Goal: Task Accomplishment & Management: Manage account settings

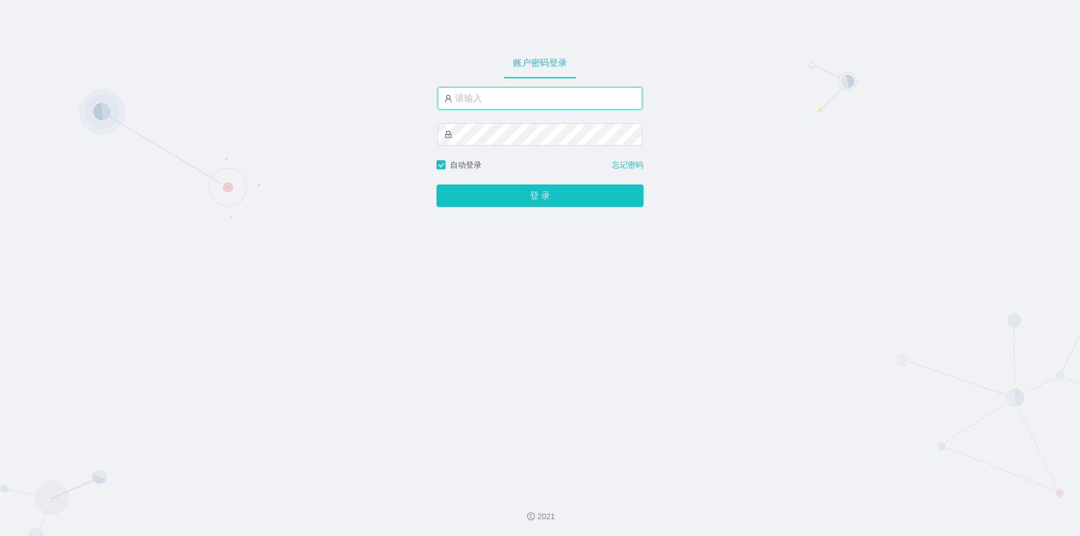
click at [495, 98] on input "text" at bounding box center [539, 98] width 205 height 22
type input "jishu"
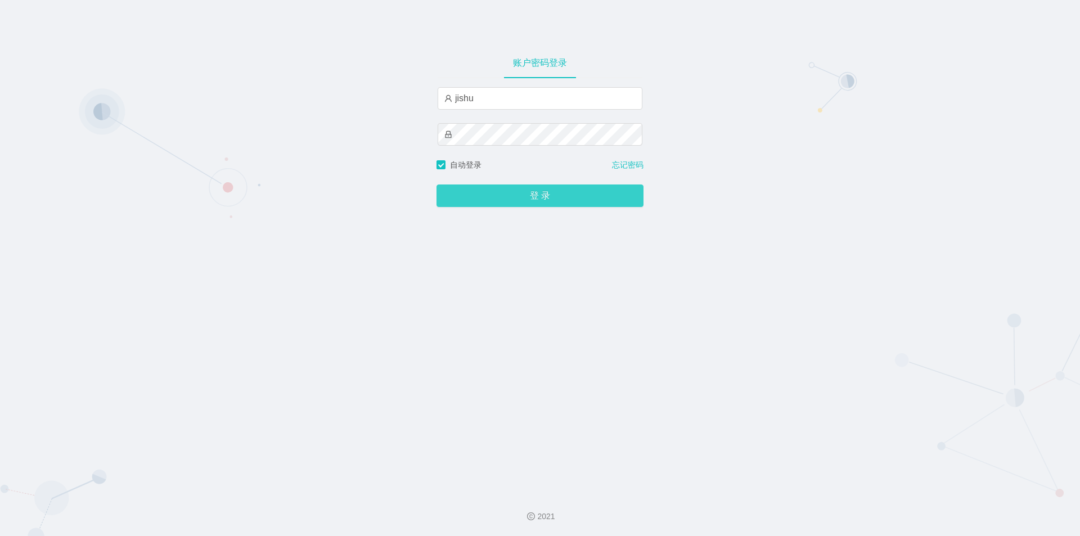
click at [482, 193] on button "登 录" at bounding box center [539, 195] width 207 height 22
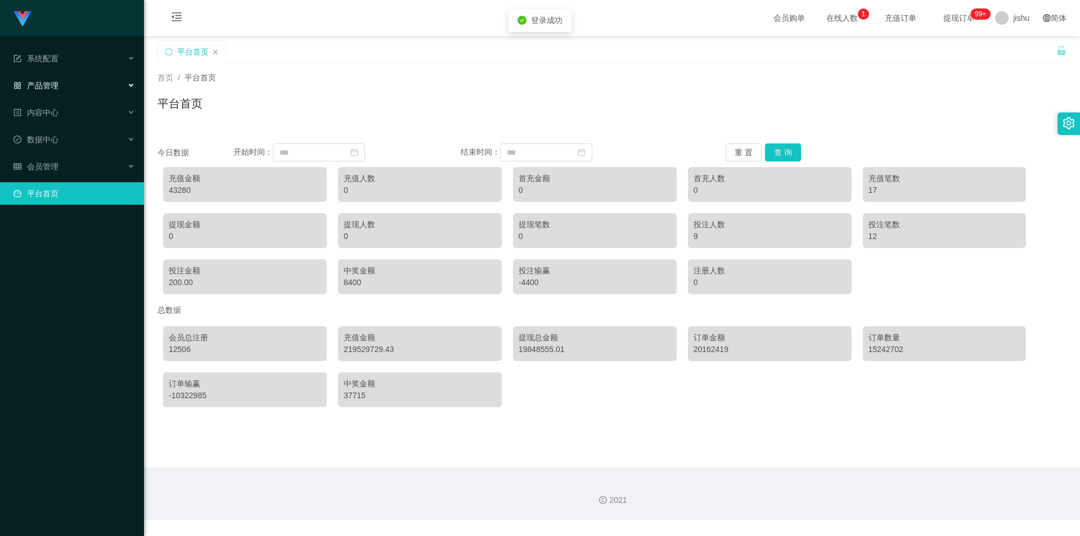
click at [88, 87] on div "产品管理" at bounding box center [72, 85] width 144 height 22
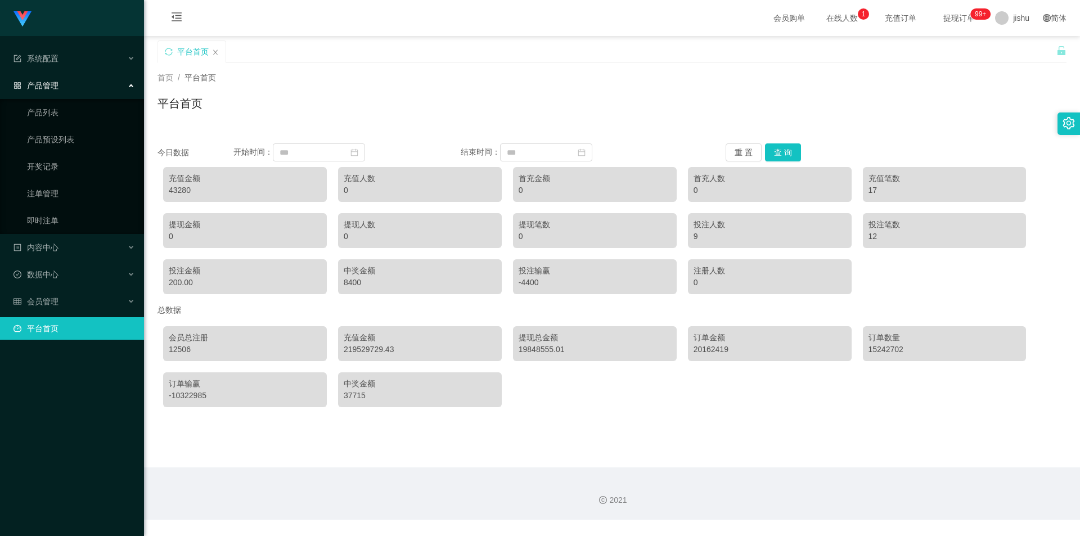
click at [87, 87] on div "产品管理" at bounding box center [72, 85] width 144 height 22
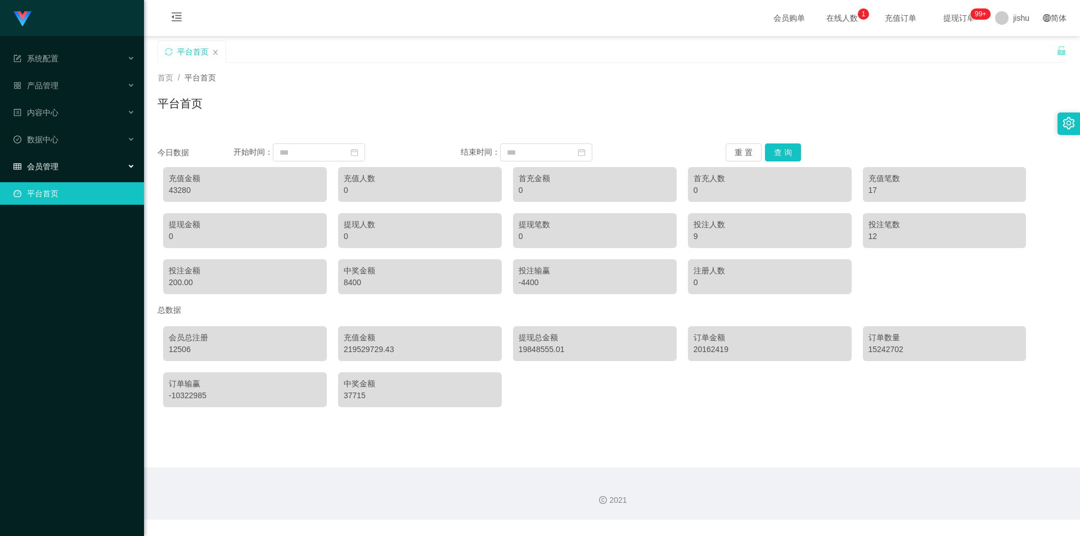
click at [67, 159] on div "会员管理" at bounding box center [72, 166] width 144 height 22
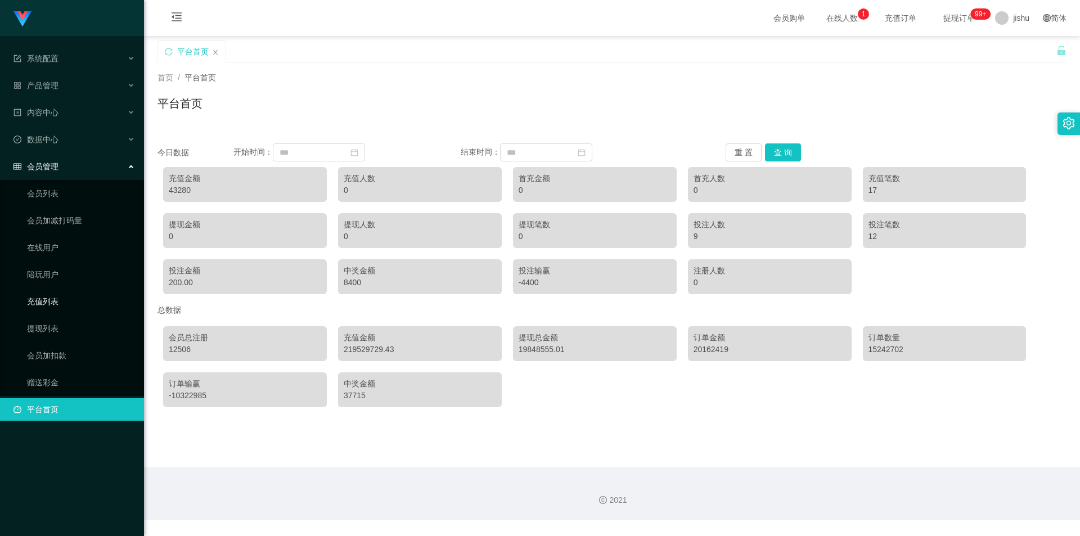
click at [61, 306] on link "充值列表" at bounding box center [81, 301] width 108 height 22
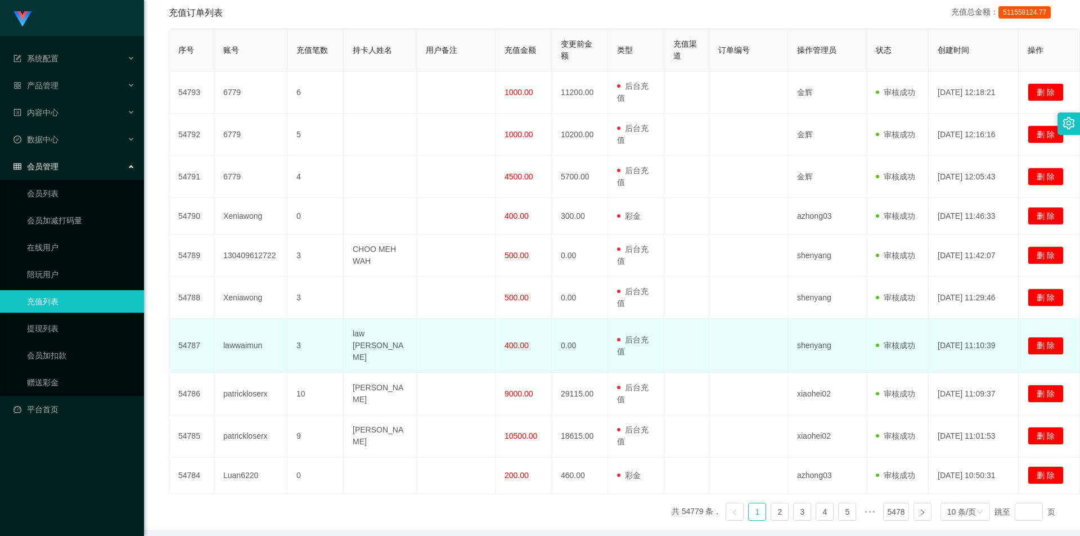
scroll to position [270, 0]
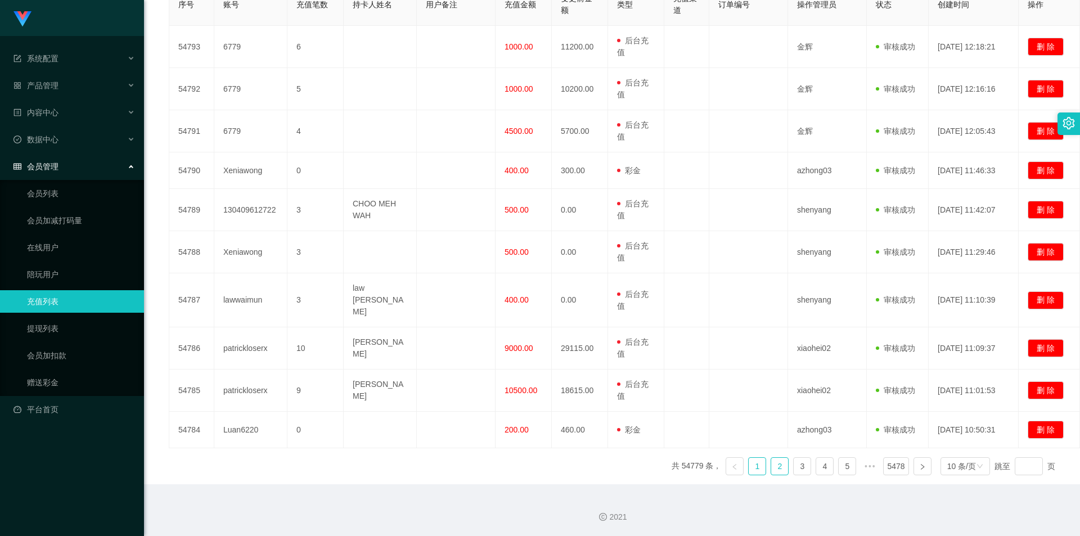
click at [771, 468] on link "2" at bounding box center [779, 466] width 17 height 17
